Goal: Transaction & Acquisition: Obtain resource

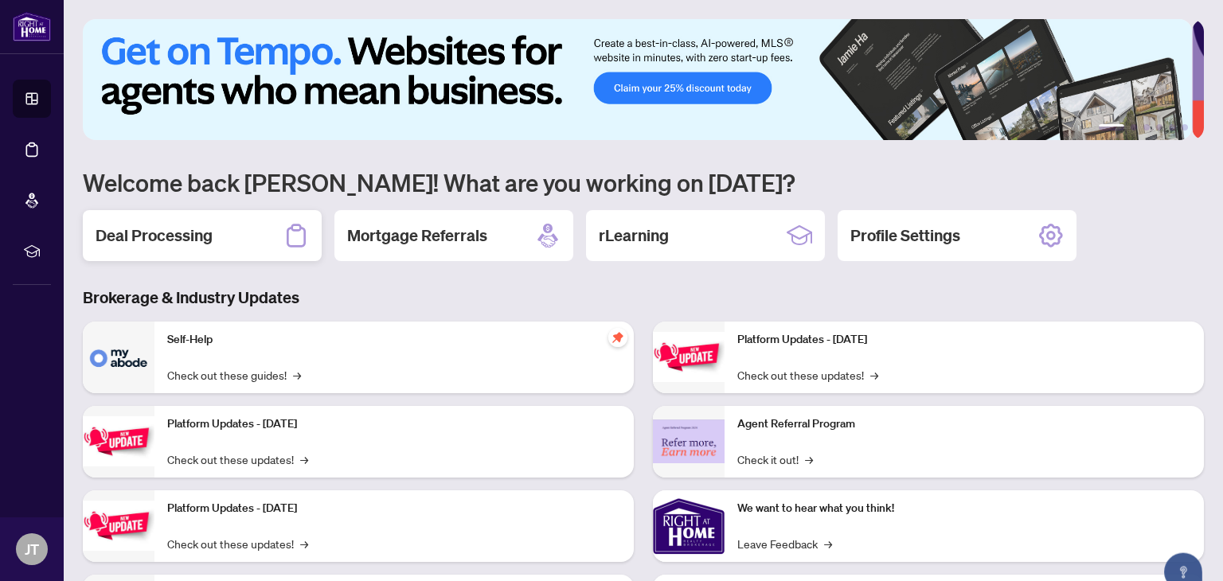
click at [200, 237] on h2 "Deal Processing" at bounding box center [154, 236] width 117 height 22
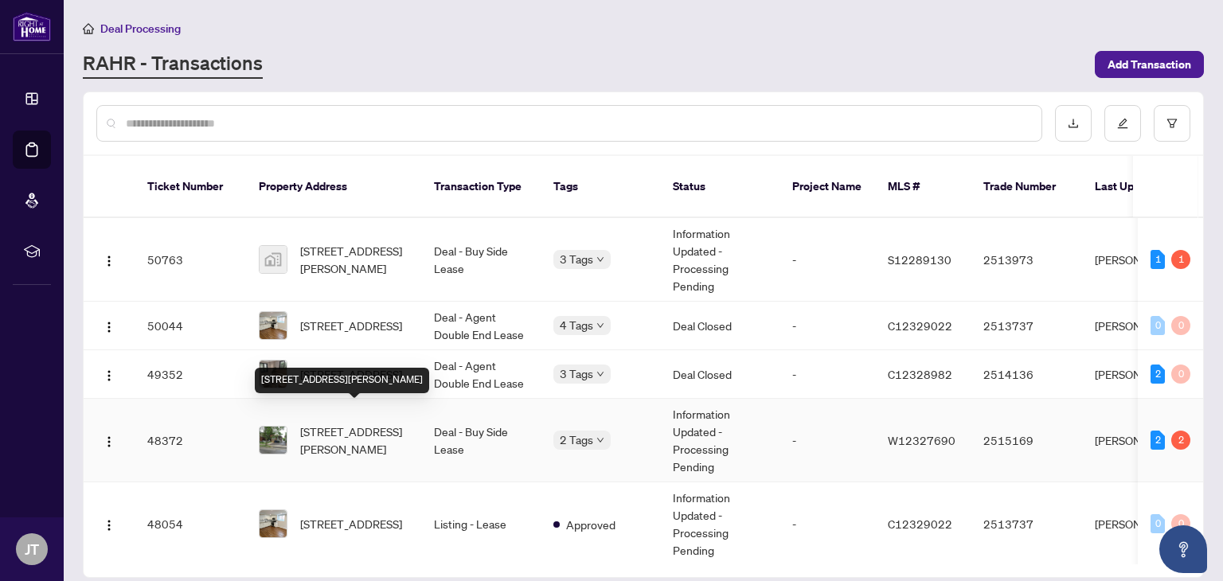
click at [329, 423] on span "[STREET_ADDRESS][PERSON_NAME]" at bounding box center [354, 440] width 108 height 35
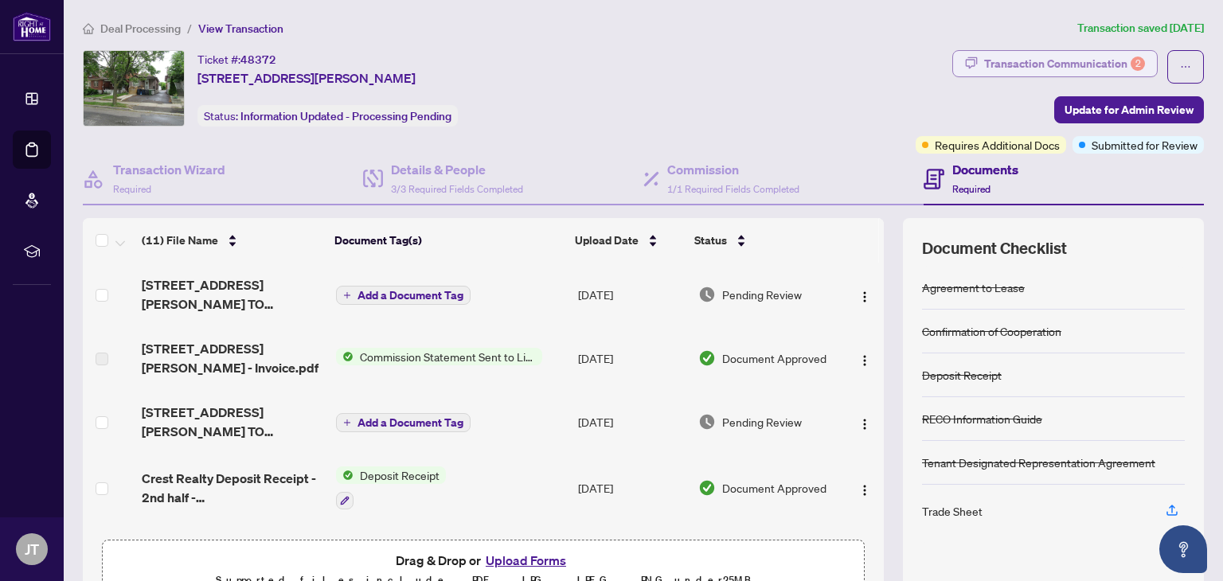
click at [1086, 59] on div "Transaction Communication 2" at bounding box center [1064, 63] width 161 height 25
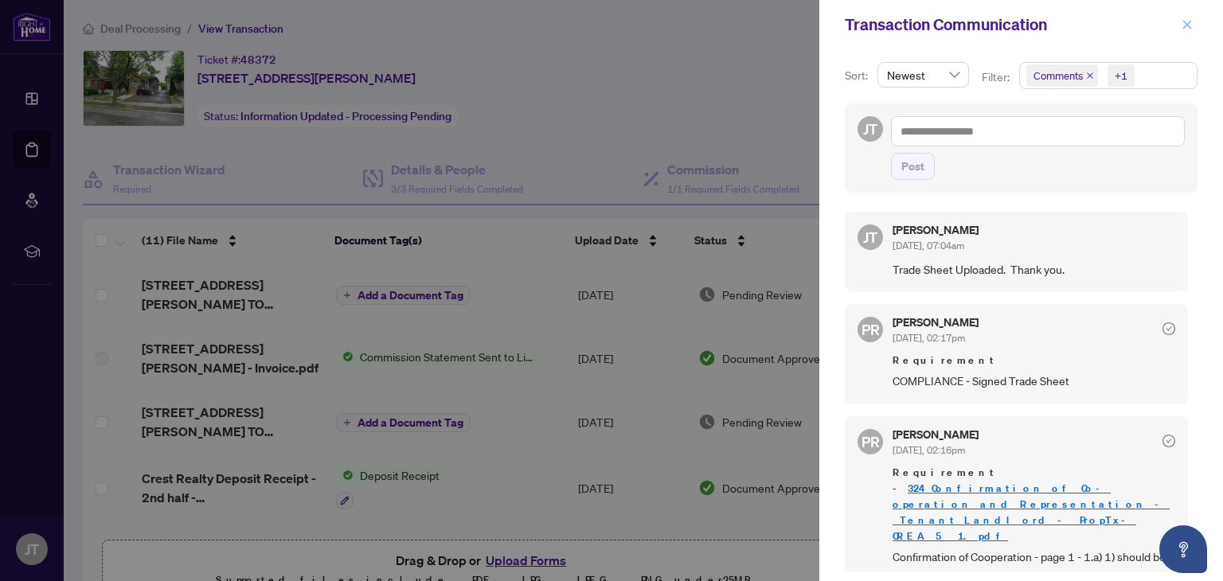
click at [1184, 28] on icon "close" at bounding box center [1187, 24] width 9 height 9
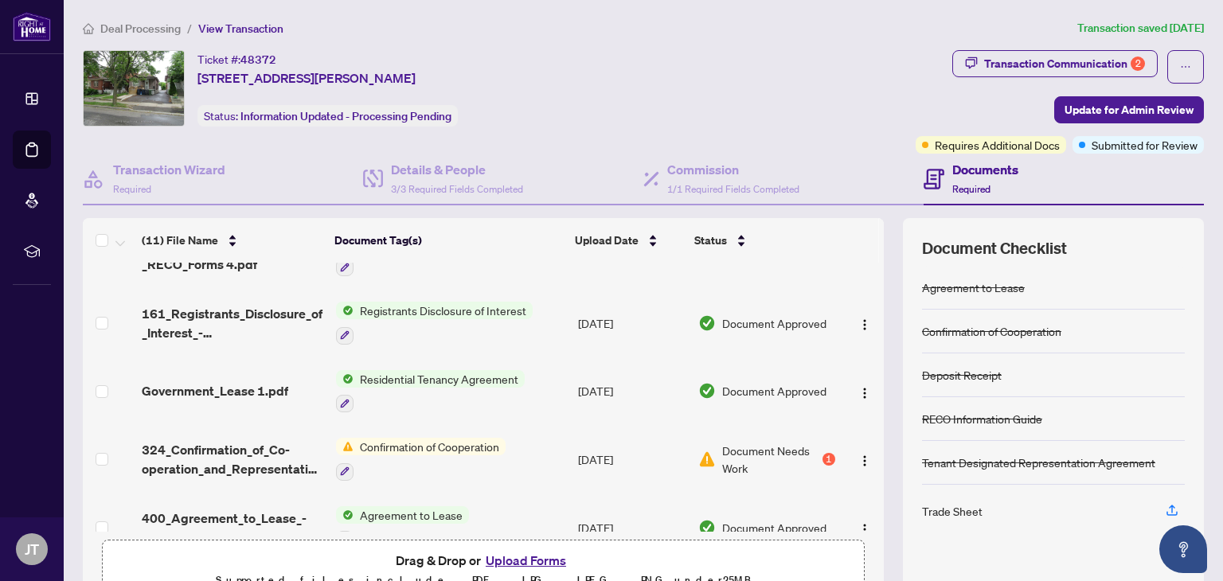
scroll to position [468, 0]
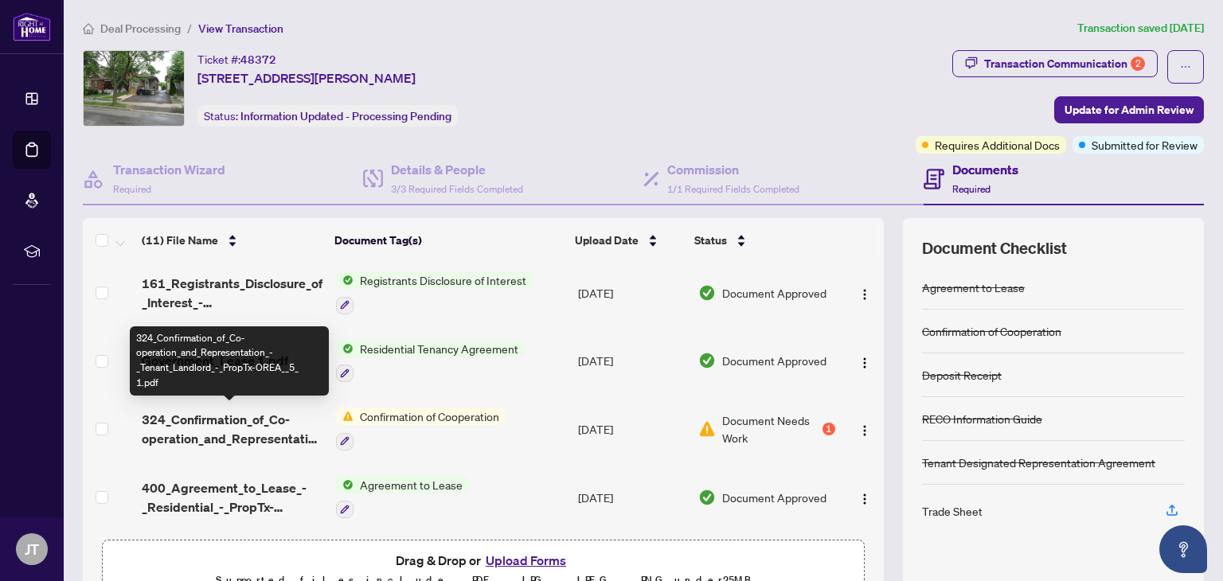
click at [211, 419] on span "324_Confirmation_of_Co-operation_and_Representation_-_Tenant_Landlord_-_PropTx-…" at bounding box center [232, 429] width 181 height 38
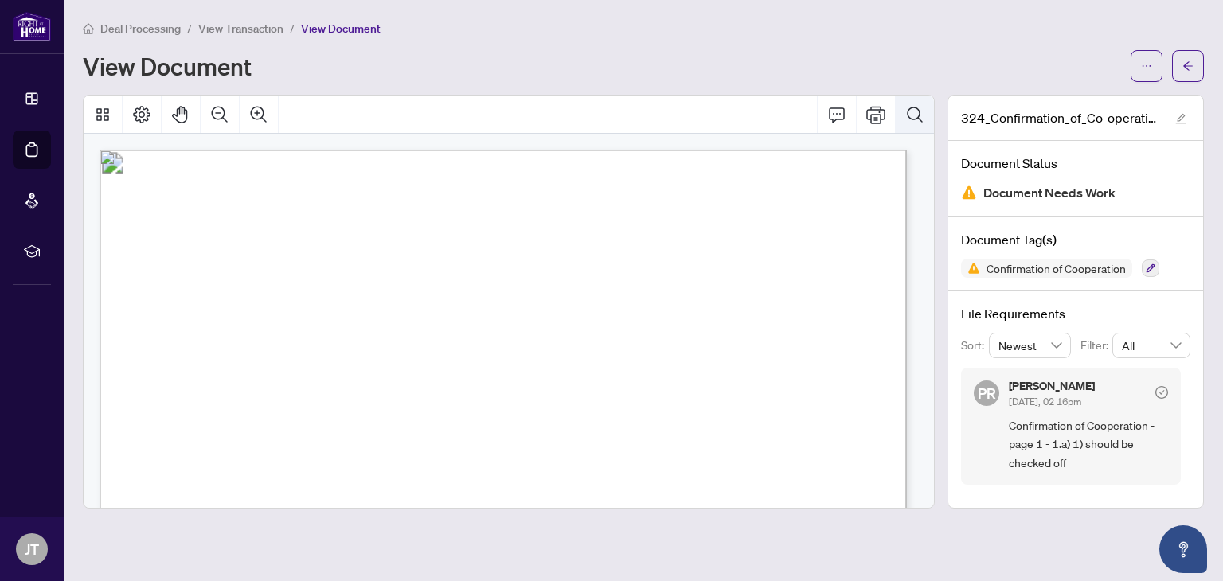
click at [921, 121] on icon "Search Document" at bounding box center [914, 114] width 19 height 19
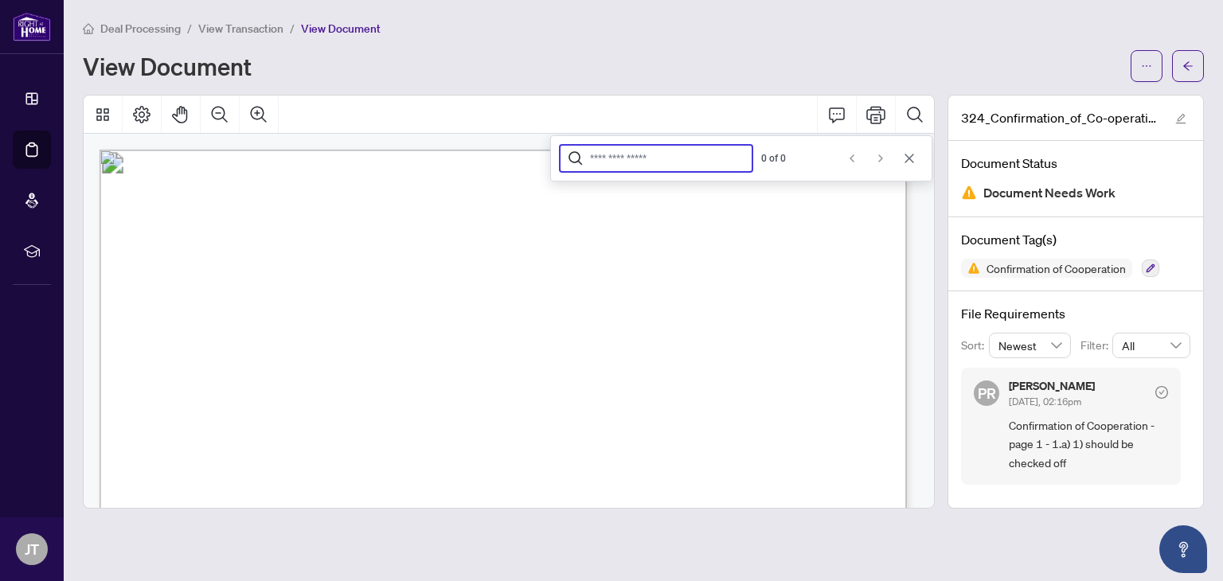
click at [905, 165] on button "Cancel" at bounding box center [909, 158] width 25 height 25
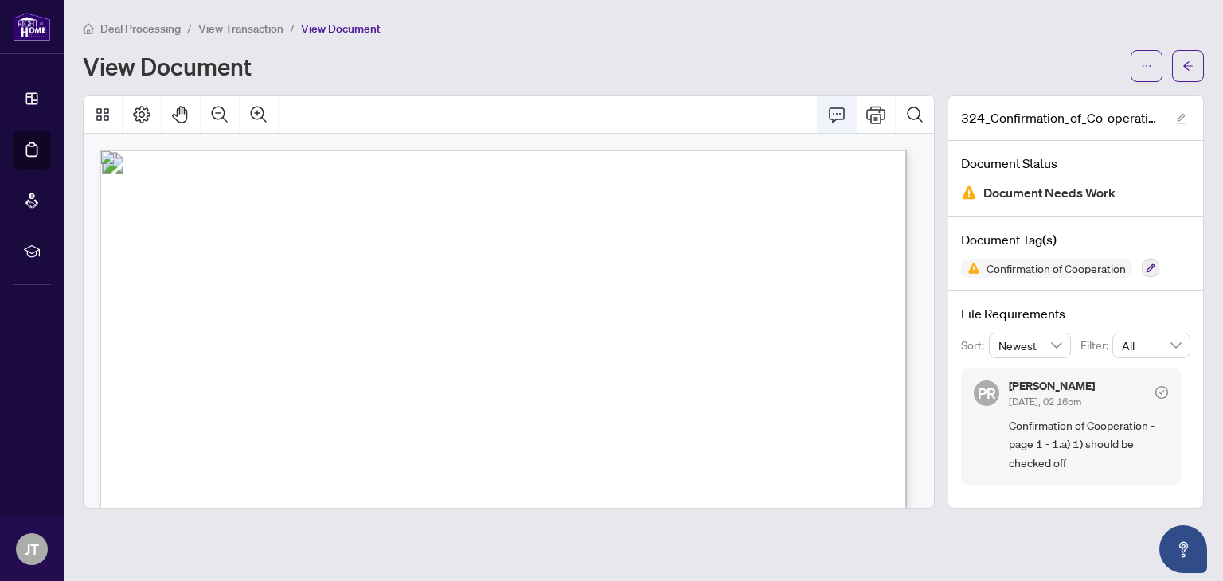
click at [837, 111] on icon "Comment" at bounding box center [836, 114] width 19 height 19
click at [1152, 77] on button "button" at bounding box center [1147, 66] width 32 height 32
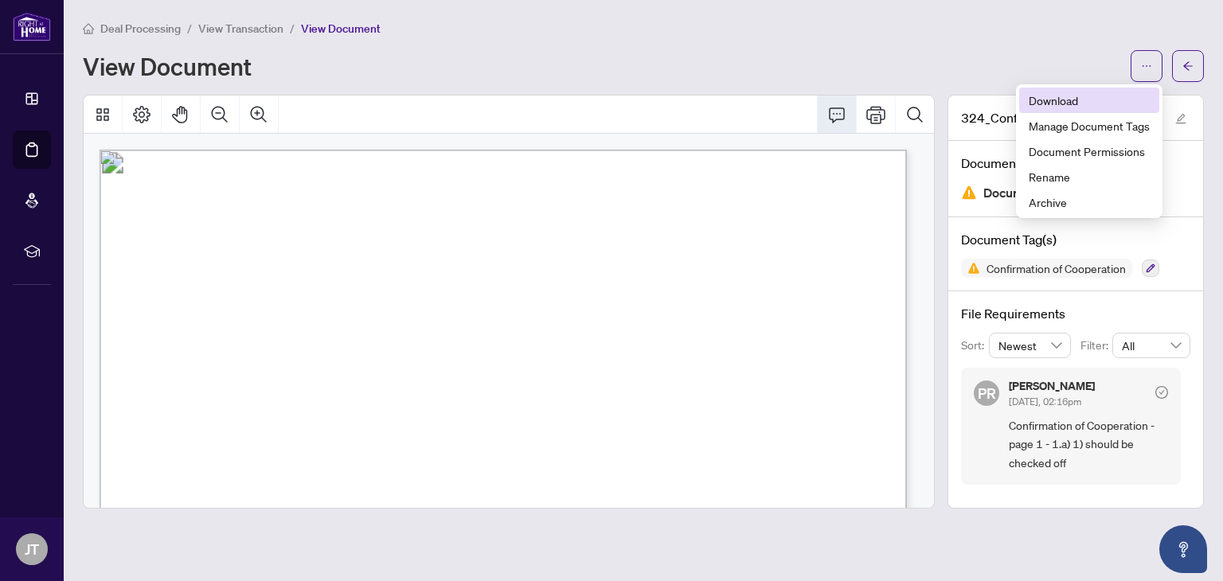
click at [1077, 108] on span "Download" at bounding box center [1089, 101] width 121 height 18
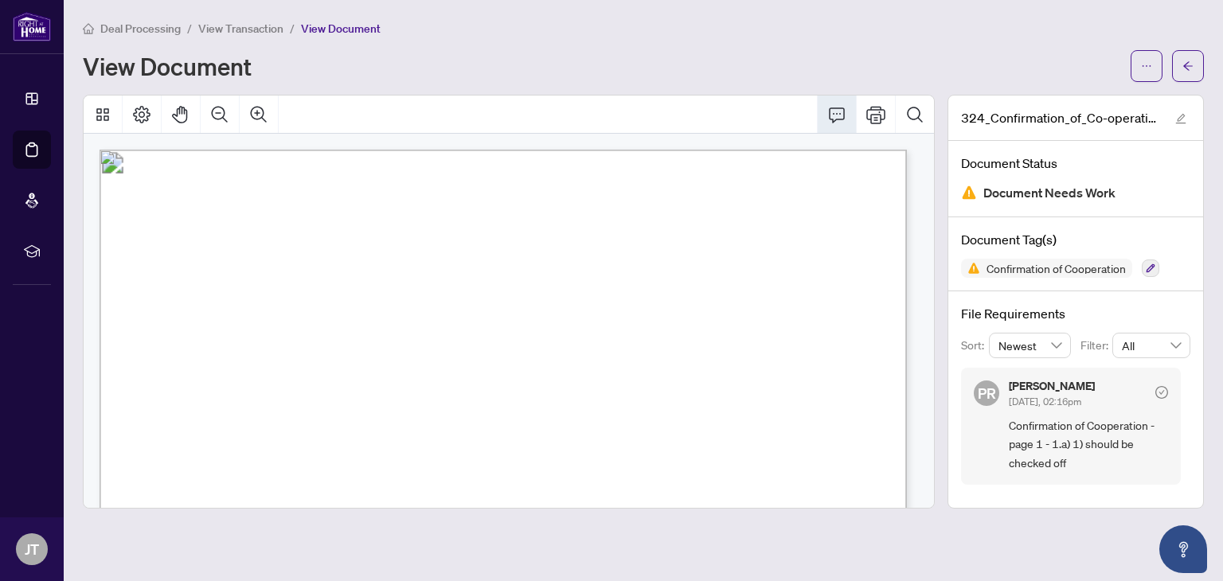
scroll to position [76, 0]
